Goal: Task Accomplishment & Management: Use online tool/utility

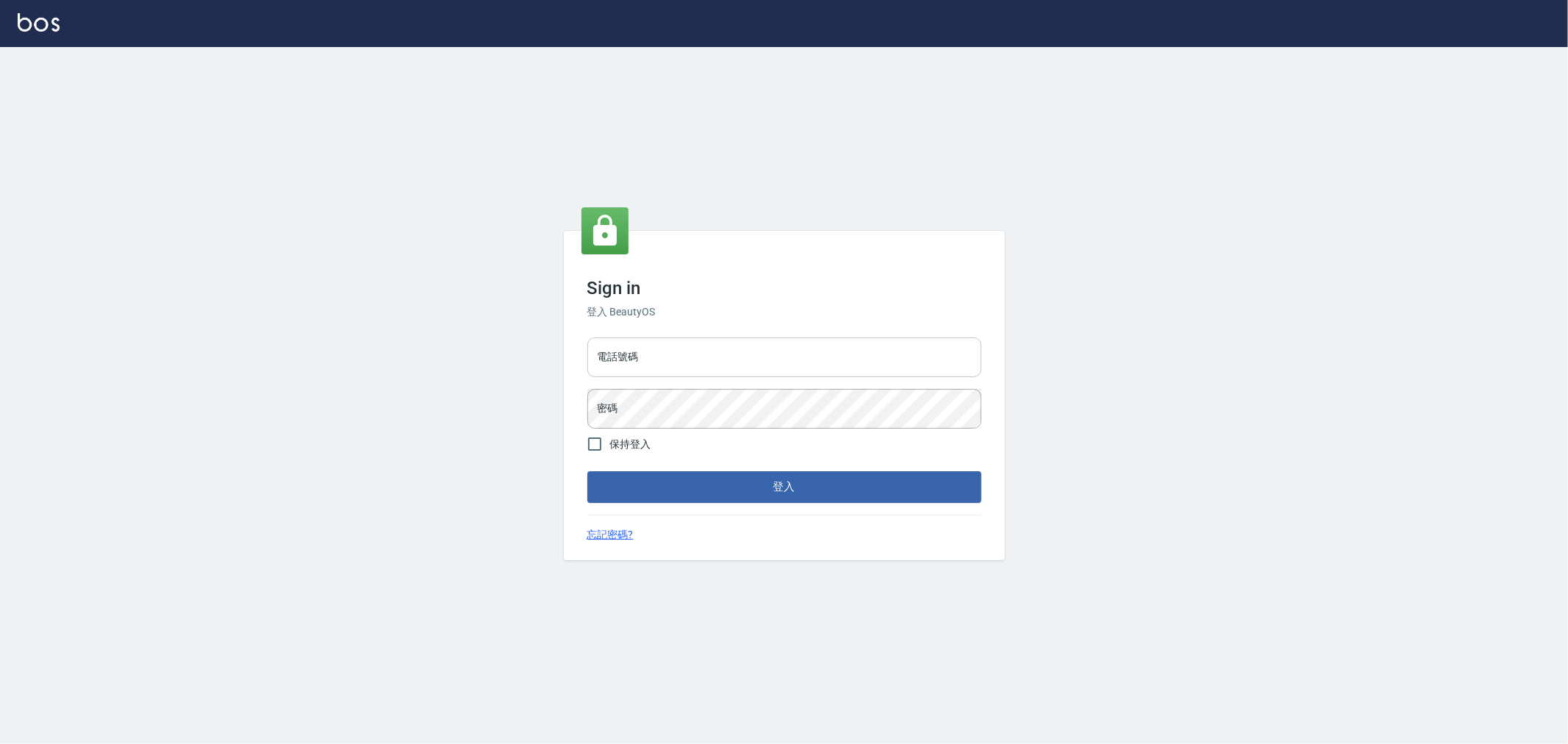
drag, startPoint x: 726, startPoint y: 358, endPoint x: 726, endPoint y: 376, distance: 18.0
click at [726, 358] on input "電話號碼" at bounding box center [784, 357] width 394 height 40
type input "0955467459"
click at [587, 471] on button "登入" at bounding box center [784, 486] width 394 height 31
